Goal: Task Accomplishment & Management: Manage account settings

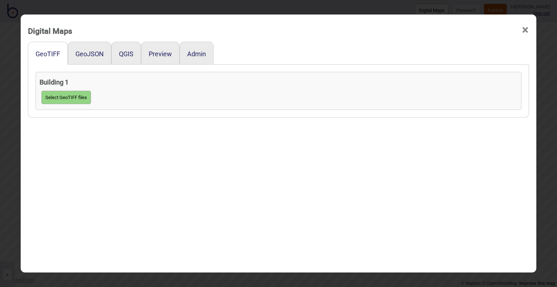
click at [523, 28] on span "×" at bounding box center [526, 30] width 8 height 24
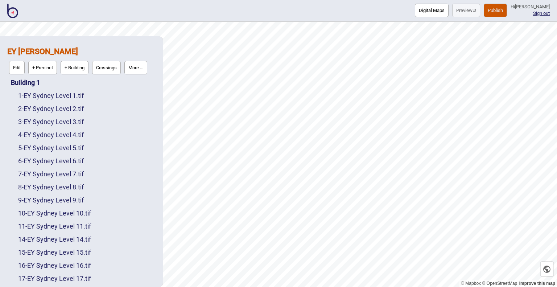
click at [16, 9] on img at bounding box center [12, 11] width 11 height 15
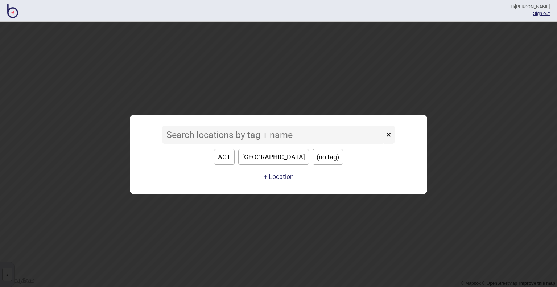
click at [270, 153] on button "[GEOGRAPHIC_DATA]" at bounding box center [273, 157] width 71 height 16
type input "[GEOGRAPHIC_DATA]"
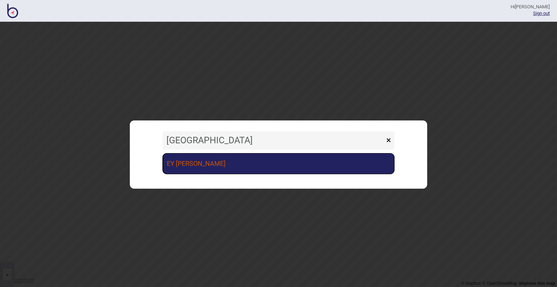
click at [268, 161] on link "EY [PERSON_NAME]" at bounding box center [279, 163] width 232 height 21
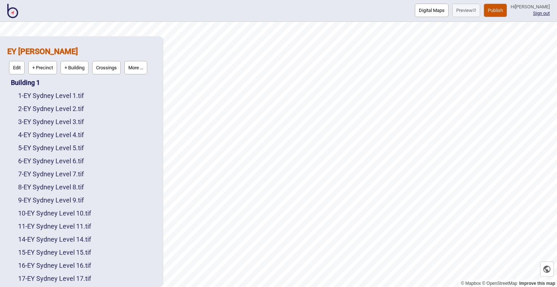
click at [37, 89] on div "1 - EY Sydney Level 1.tif" at bounding box center [86, 95] width 137 height 13
click at [42, 96] on link "1 - EY Sydney Level 1.tif" at bounding box center [51, 96] width 66 height 8
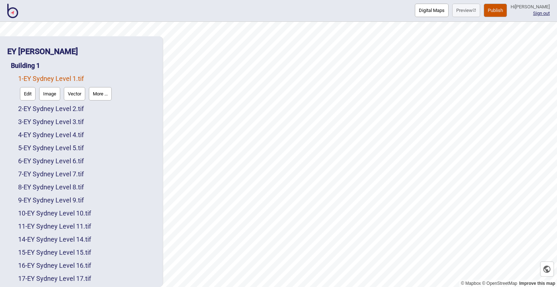
click at [94, 93] on button "More ..." at bounding box center [100, 93] width 23 height 13
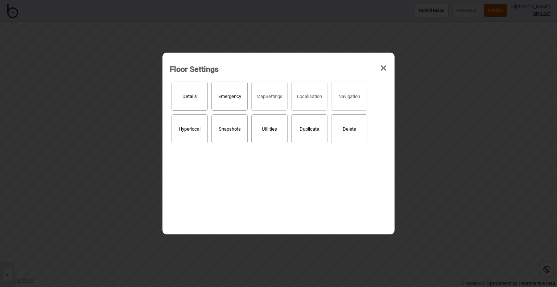
click at [382, 69] on span "×" at bounding box center [384, 68] width 8 height 24
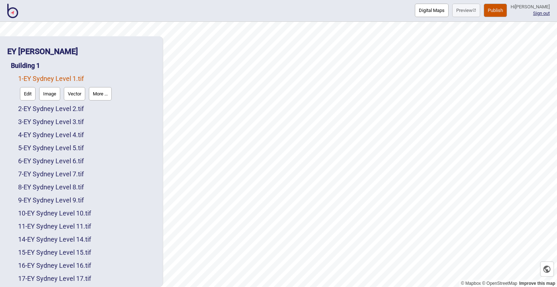
click at [32, 97] on button "Edit" at bounding box center [28, 93] width 16 height 13
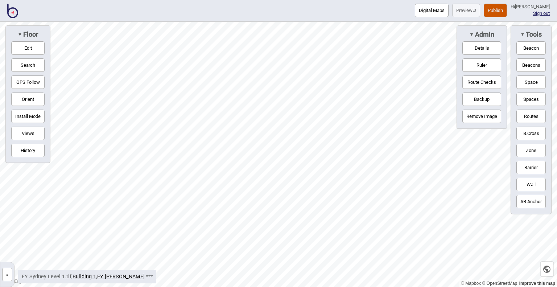
click at [3, 274] on button "»" at bounding box center [7, 274] width 10 height 13
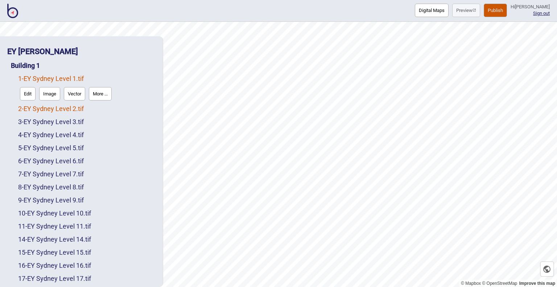
click at [59, 109] on link "2 - EY Sydney Level 2.tif" at bounding box center [51, 109] width 66 height 8
click at [25, 104] on button "Edit" at bounding box center [28, 106] width 16 height 13
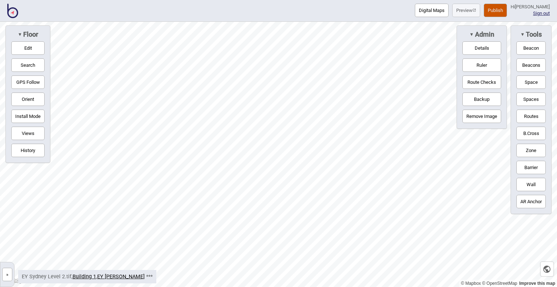
click at [7, 273] on button "»" at bounding box center [7, 274] width 10 height 13
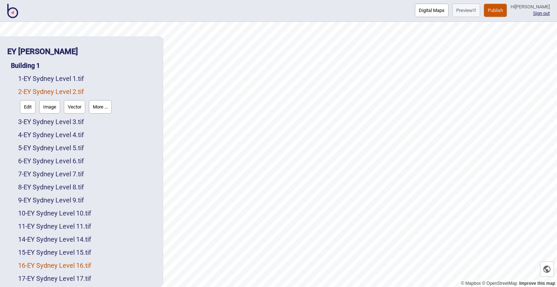
click at [59, 261] on div "16 - EY Sydney Level 16.tif" at bounding box center [86, 265] width 137 height 13
click at [59, 264] on link "16 - EY Sydney Level 16.tif" at bounding box center [54, 266] width 73 height 8
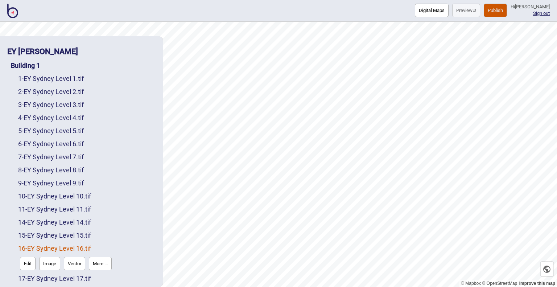
click at [21, 262] on button "Edit" at bounding box center [28, 263] width 16 height 13
